Goal: Obtain resource: Download file/media

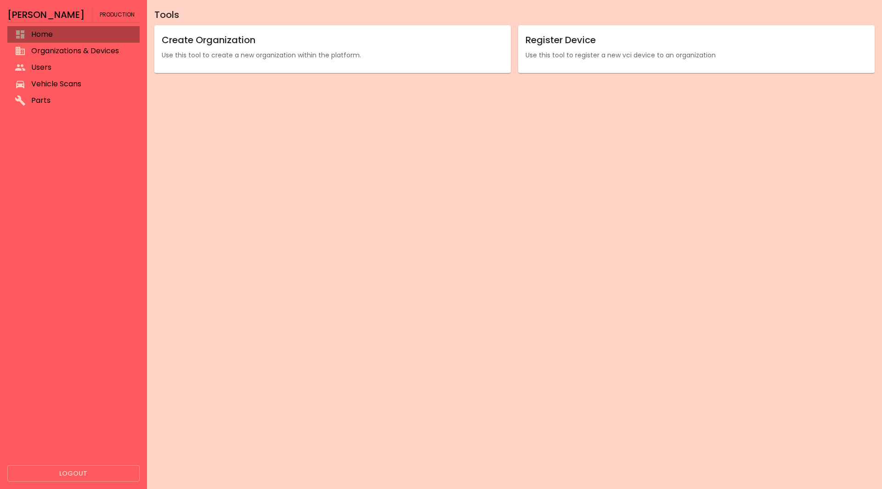
click at [70, 34] on span "Home" at bounding box center [81, 34] width 101 height 11
click at [54, 85] on span "Vehicle Scans" at bounding box center [81, 84] width 101 height 11
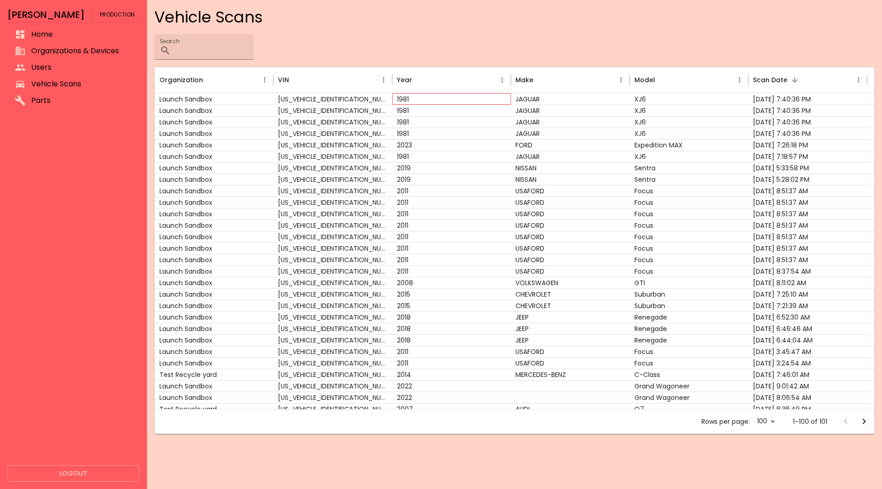
click at [492, 97] on div "1981" at bounding box center [451, 98] width 119 height 11
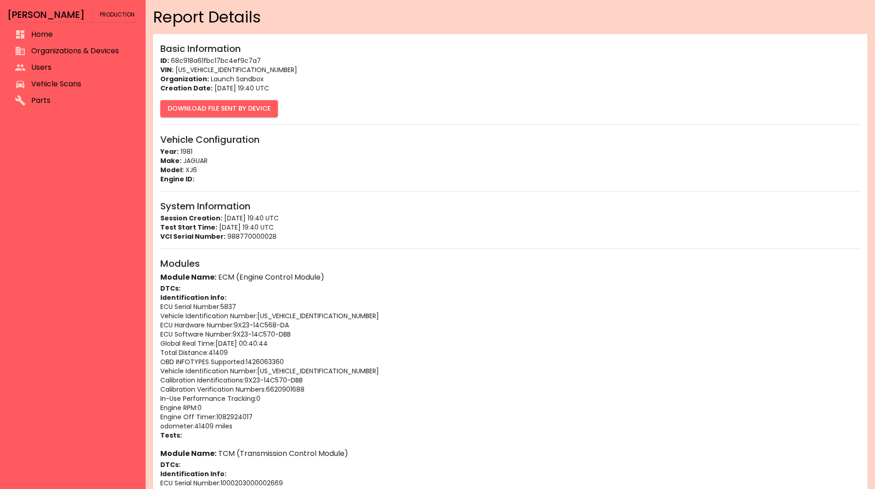
click at [254, 107] on button "Download File Sent By Device" at bounding box center [219, 108] width 118 height 17
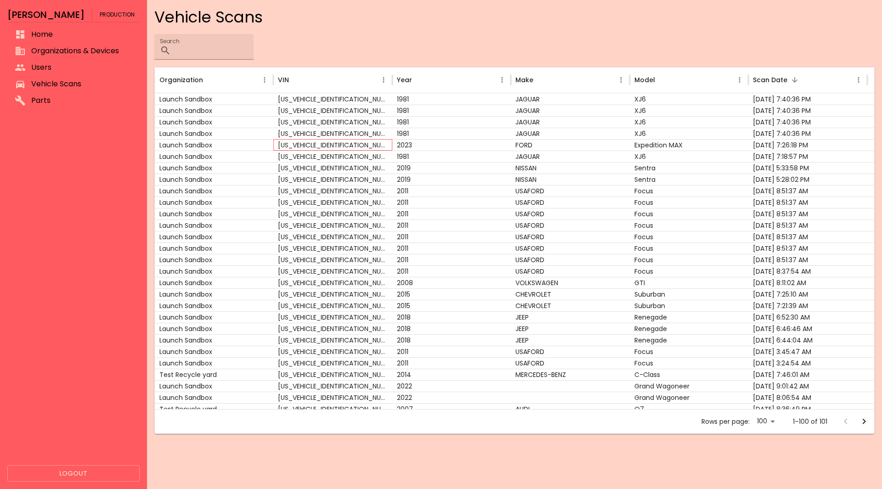
click at [283, 144] on div "[US_VEHICLE_IDENTIFICATION_NUMBER]" at bounding box center [332, 144] width 119 height 11
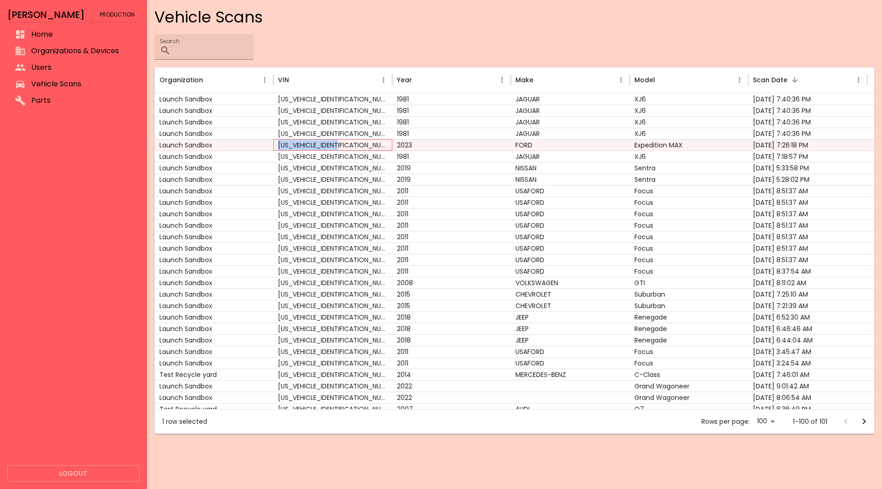
click at [283, 144] on div "[US_VEHICLE_IDENTIFICATION_NUMBER]" at bounding box center [332, 144] width 119 height 11
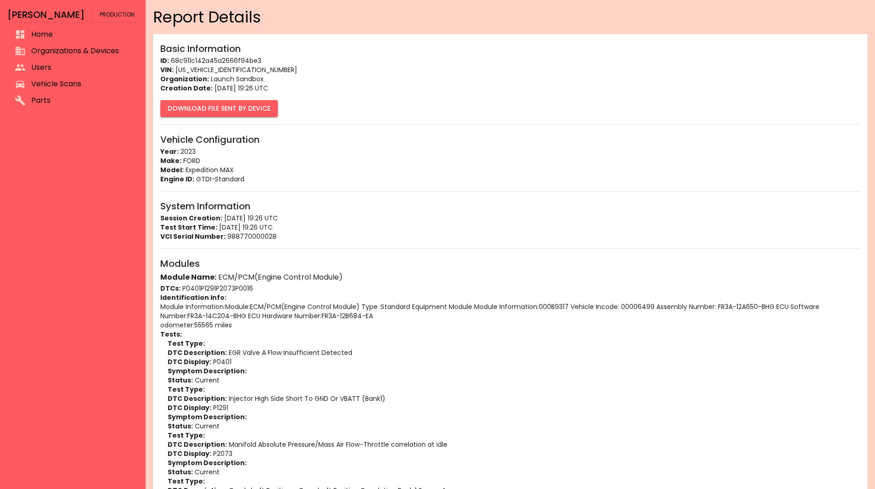
click at [241, 110] on button "Download File Sent By Device" at bounding box center [219, 108] width 118 height 17
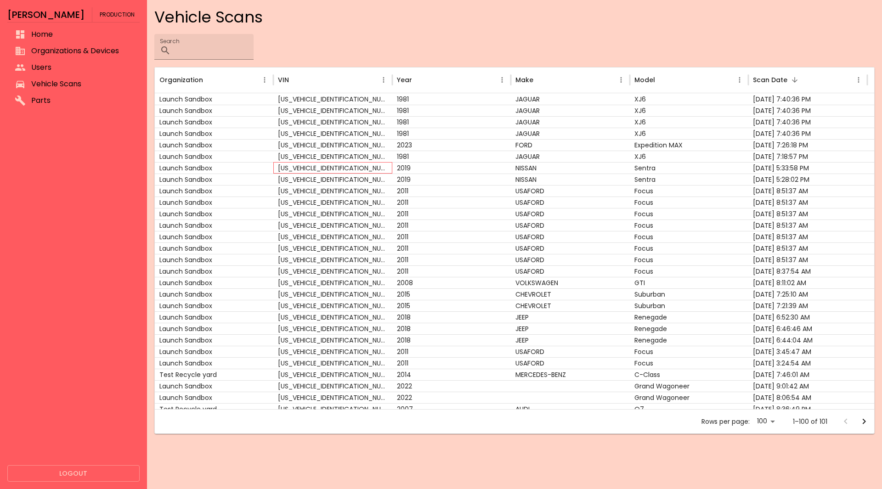
click at [317, 173] on div "[US_VEHICLE_IDENTIFICATION_NUMBER]" at bounding box center [332, 167] width 119 height 11
click at [316, 170] on div "[US_VEHICLE_IDENTIFICATION_NUMBER]" at bounding box center [332, 167] width 119 height 11
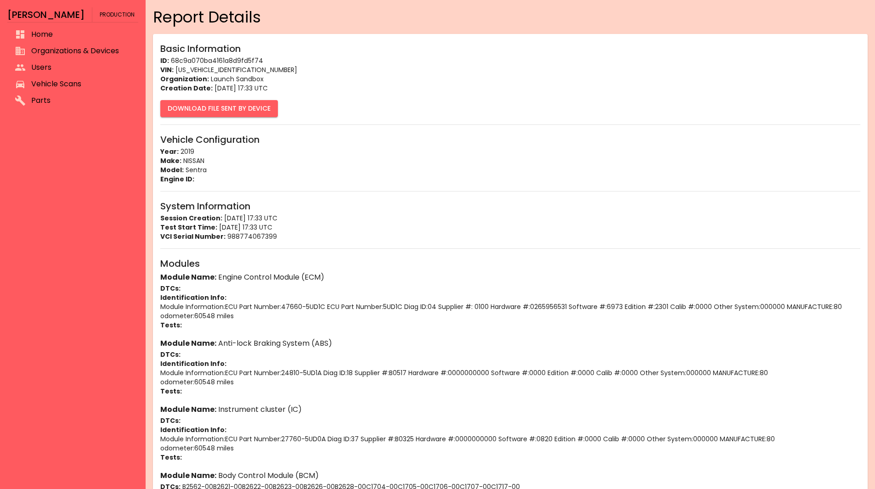
click at [247, 113] on button "Download File Sent By Device" at bounding box center [219, 108] width 118 height 17
click at [96, 79] on span "Vehicle Scans" at bounding box center [81, 84] width 100 height 11
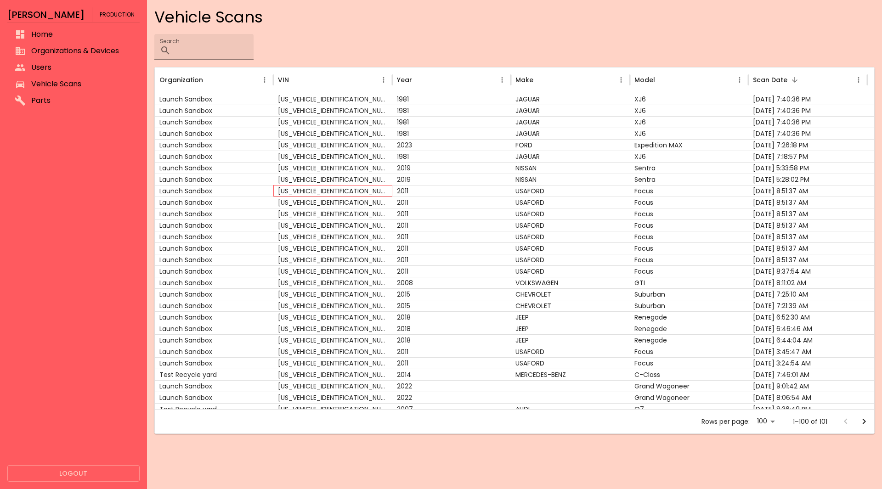
click at [341, 191] on div "[US_VEHICLE_IDENTIFICATION_NUMBER]" at bounding box center [332, 190] width 119 height 11
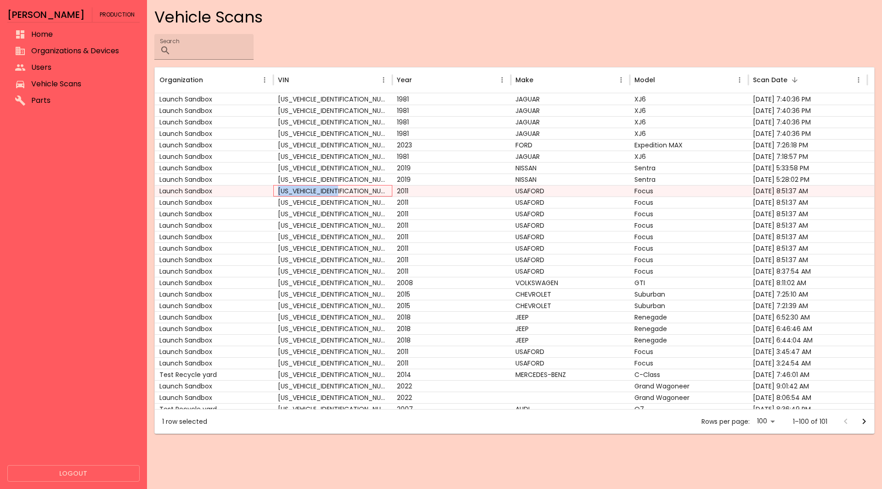
click at [341, 191] on div "[US_VEHICLE_IDENTIFICATION_NUMBER]" at bounding box center [332, 190] width 119 height 11
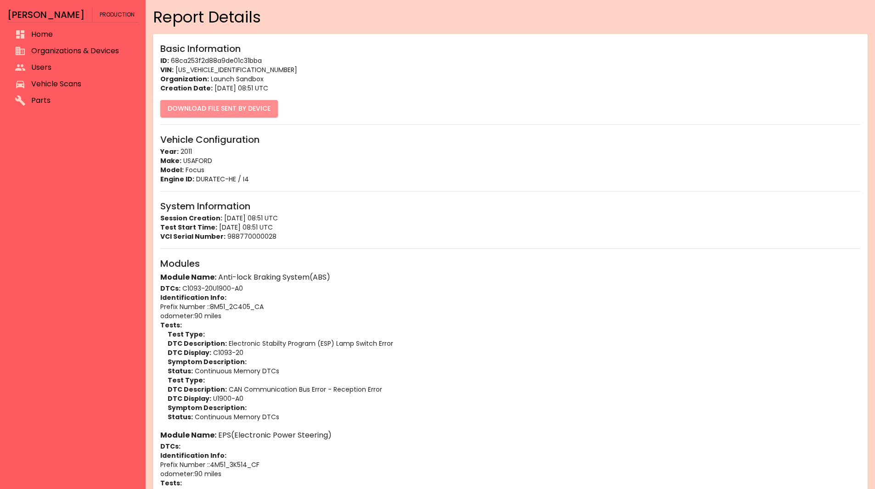
click at [257, 108] on button "Download File Sent By Device" at bounding box center [219, 108] width 118 height 17
click at [61, 88] on span "Vehicle Scans" at bounding box center [81, 84] width 100 height 11
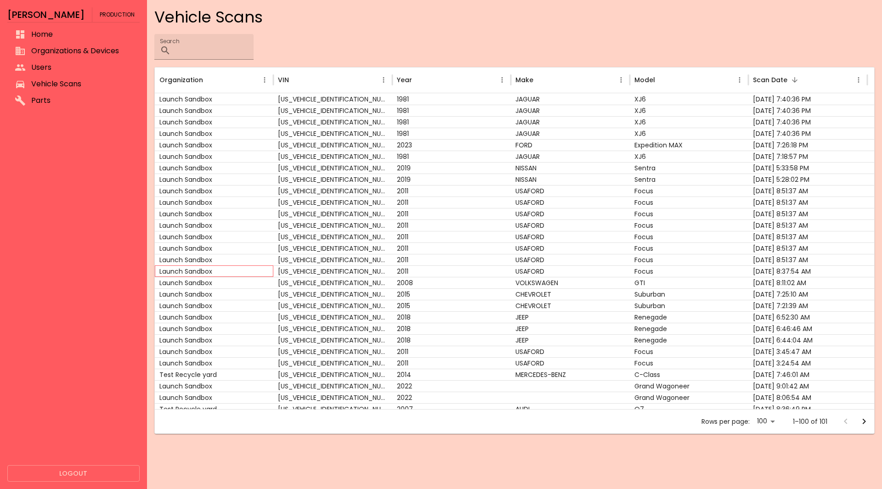
click at [252, 271] on div "Launch Sandbox" at bounding box center [214, 270] width 119 height 11
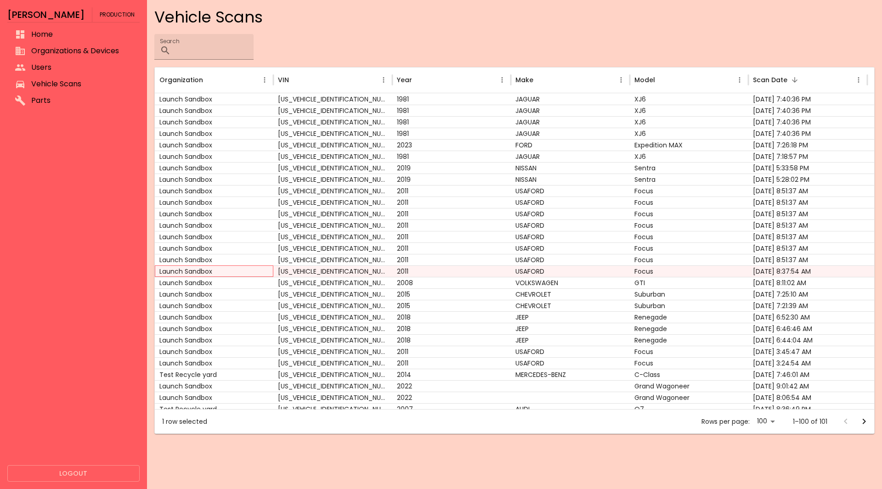
click at [252, 271] on div "Launch Sandbox" at bounding box center [214, 270] width 119 height 11
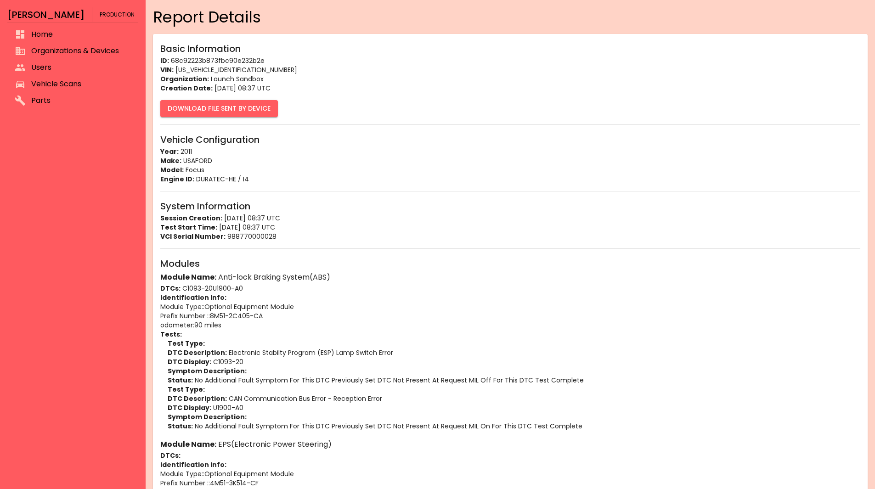
click at [235, 111] on button "Download File Sent By Device" at bounding box center [219, 108] width 118 height 17
click at [51, 77] on li "Vehicle Scans" at bounding box center [72, 84] width 131 height 17
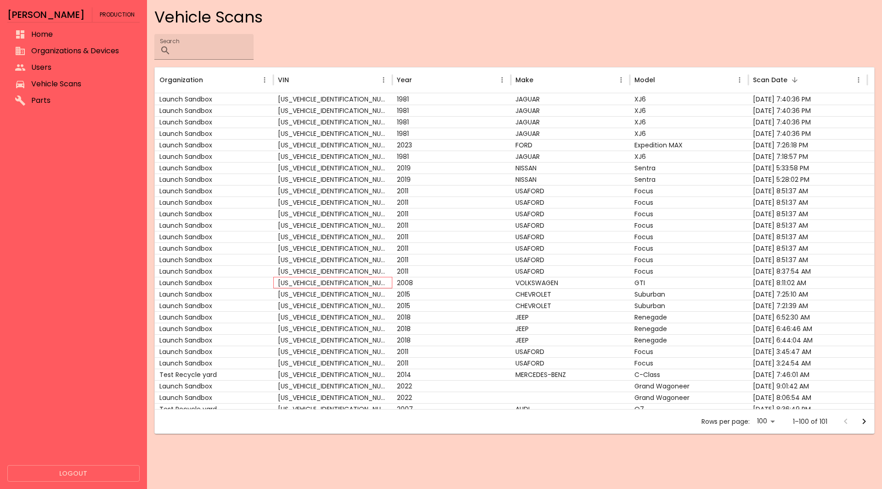
click at [288, 279] on div "[US_VEHICLE_IDENTIFICATION_NUMBER]" at bounding box center [332, 282] width 119 height 11
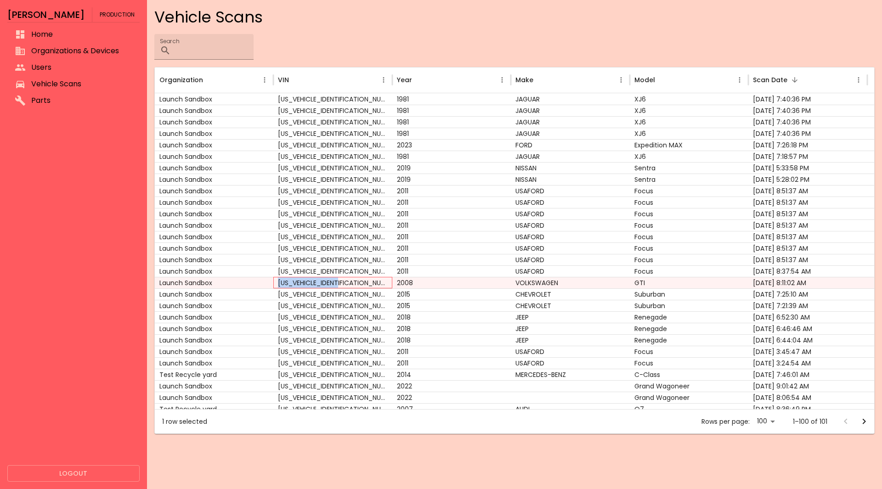
click at [288, 279] on div "[US_VEHICLE_IDENTIFICATION_NUMBER]" at bounding box center [332, 282] width 119 height 11
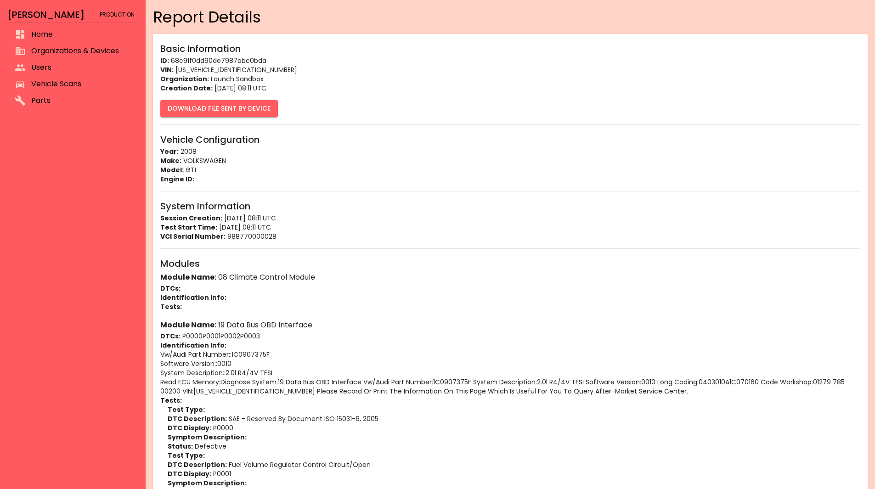
click at [243, 106] on button "Download File Sent By Device" at bounding box center [219, 108] width 118 height 17
click at [77, 82] on span "Vehicle Scans" at bounding box center [81, 84] width 100 height 11
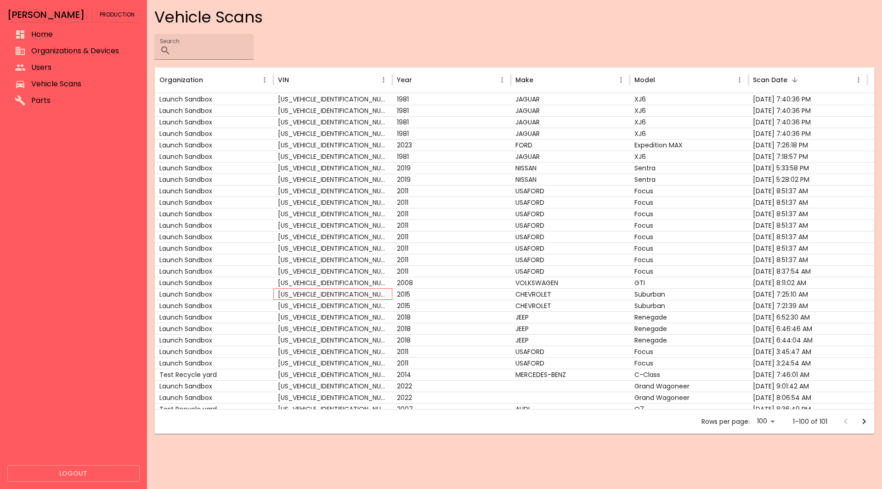
click at [307, 293] on div "[US_VEHICLE_IDENTIFICATION_NUMBER]" at bounding box center [332, 293] width 119 height 11
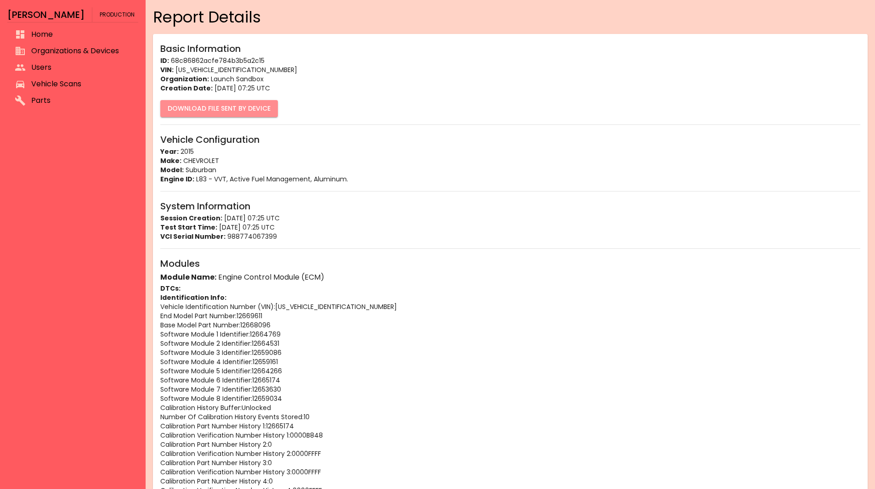
click at [242, 114] on button "Download File Sent By Device" at bounding box center [219, 108] width 118 height 17
click at [95, 83] on span "Vehicle Scans" at bounding box center [81, 84] width 100 height 11
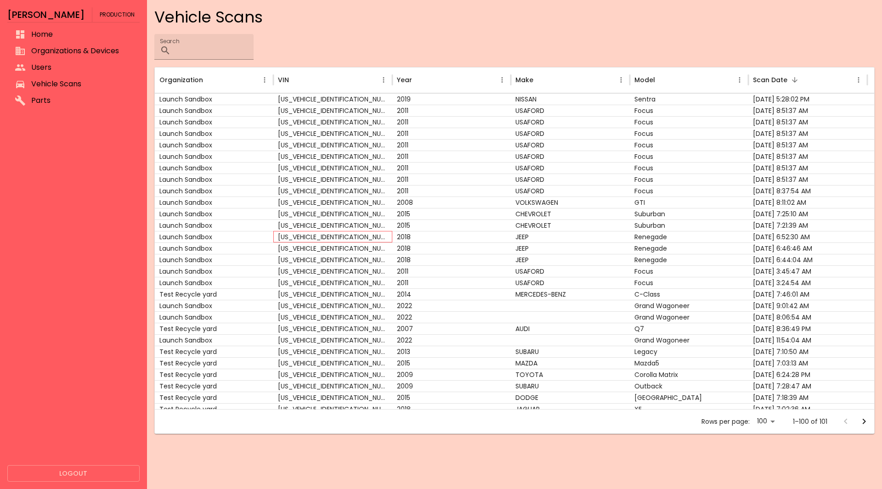
click at [332, 232] on div "[US_VEHICLE_IDENTIFICATION_NUMBER]" at bounding box center [332, 236] width 119 height 11
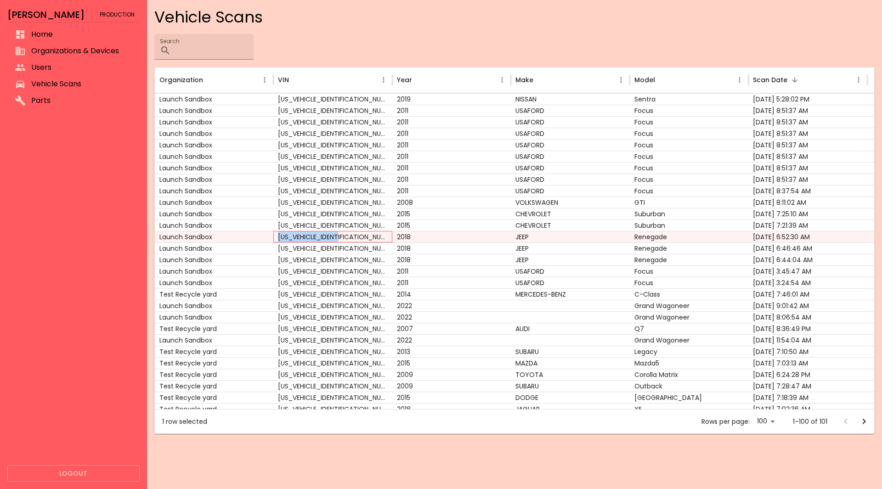
click at [332, 232] on div "[US_VEHICLE_IDENTIFICATION_NUMBER]" at bounding box center [332, 236] width 119 height 11
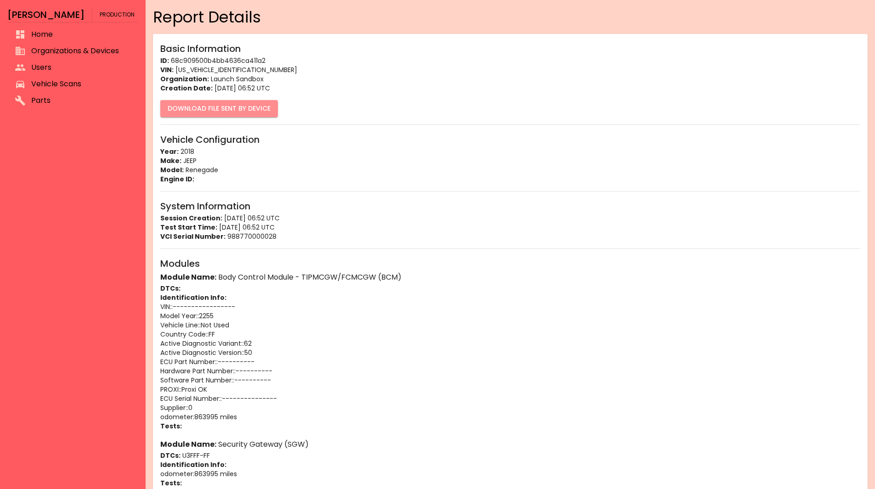
click at [229, 110] on button "Download File Sent By Device" at bounding box center [219, 108] width 118 height 17
click at [79, 81] on span "Vehicle Scans" at bounding box center [81, 84] width 100 height 11
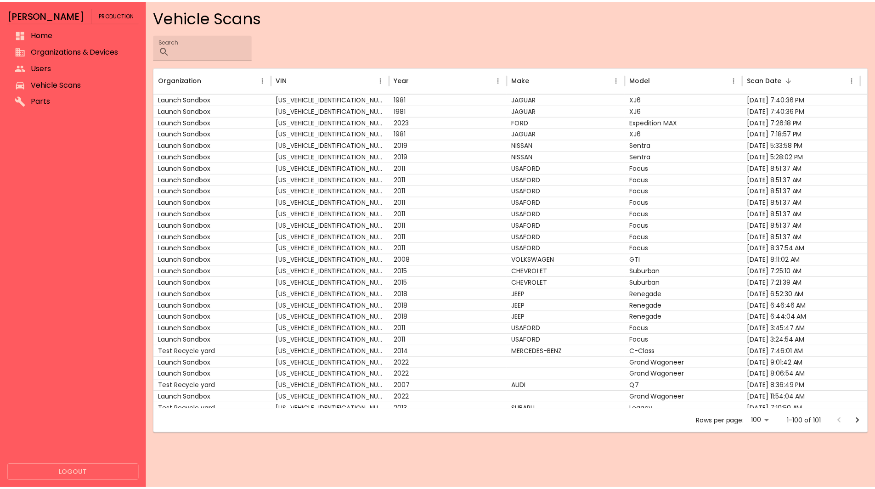
scroll to position [22, 0]
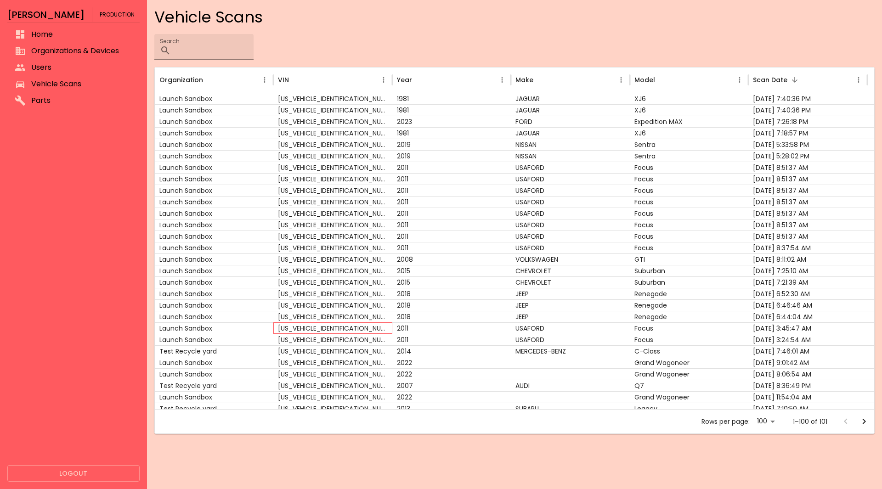
click at [313, 325] on div "[US_VEHICLE_IDENTIFICATION_NUMBER]" at bounding box center [332, 327] width 119 height 11
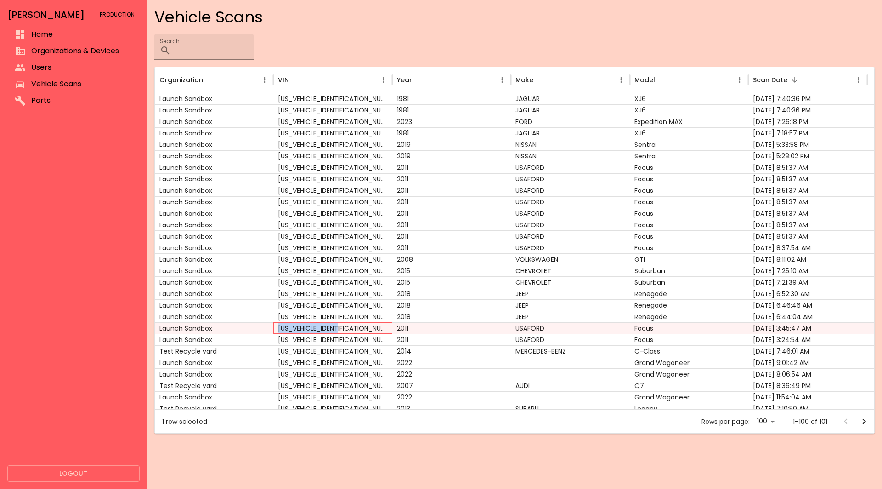
click at [313, 325] on div "[US_VEHICLE_IDENTIFICATION_NUMBER]" at bounding box center [332, 327] width 119 height 11
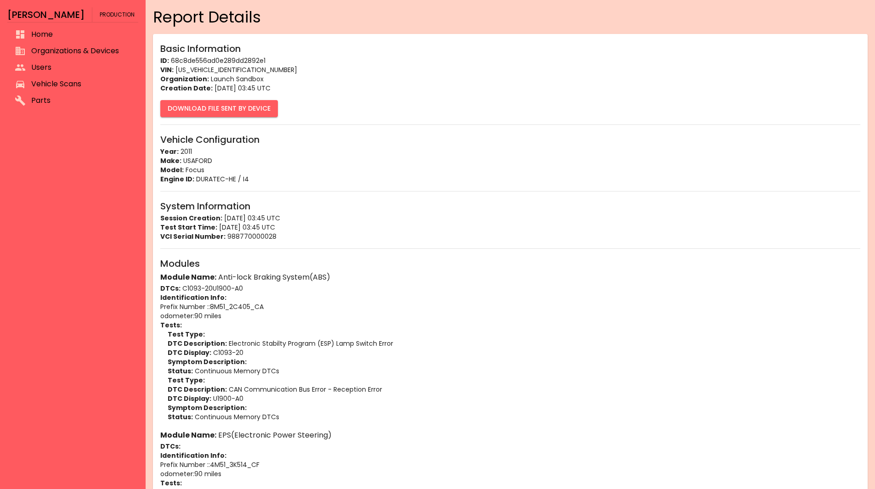
click at [239, 106] on button "Download File Sent By Device" at bounding box center [219, 108] width 118 height 17
